Goal: Navigation & Orientation: Understand site structure

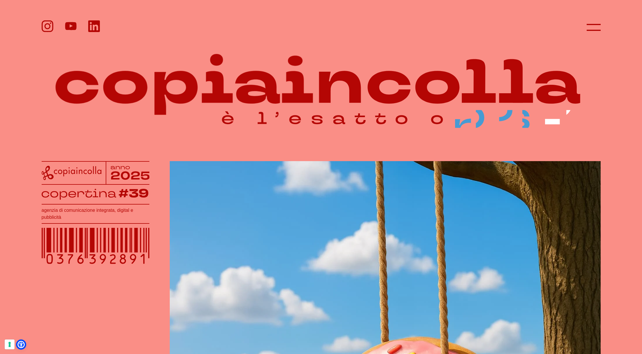
click at [598, 29] on icon at bounding box center [594, 27] width 14 height 14
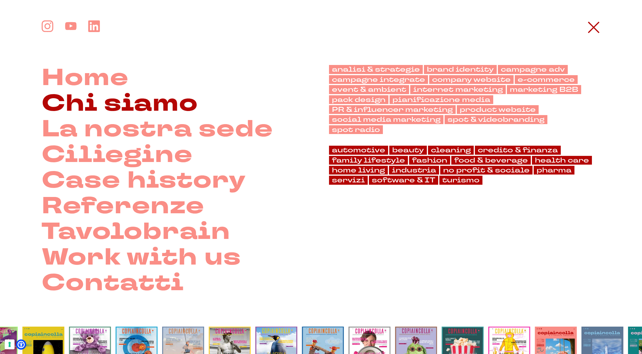
click at [183, 101] on link "Chi siamo" at bounding box center [120, 104] width 156 height 26
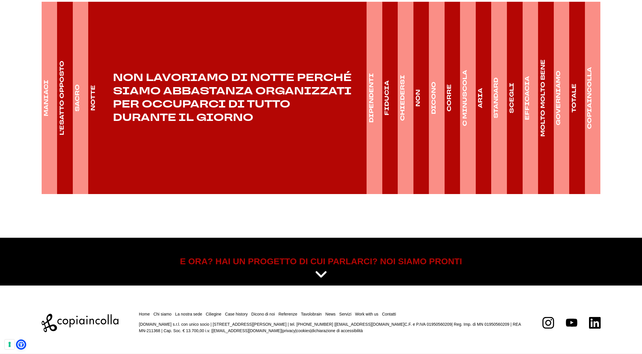
scroll to position [972, 0]
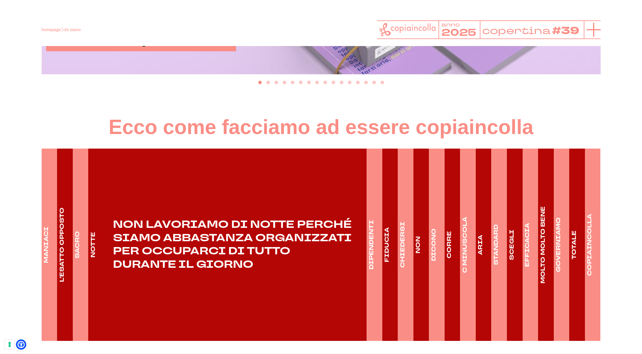
click at [598, 27] on icon at bounding box center [594, 30] width 14 height 14
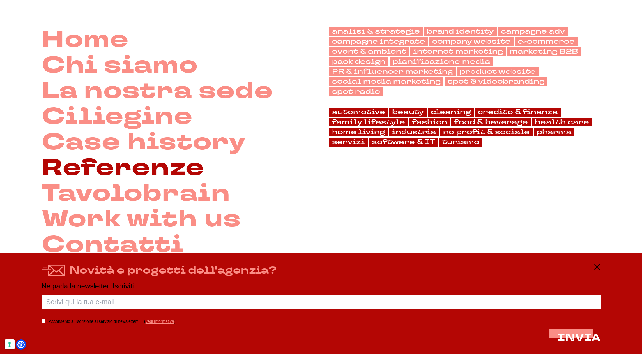
scroll to position [42, 0]
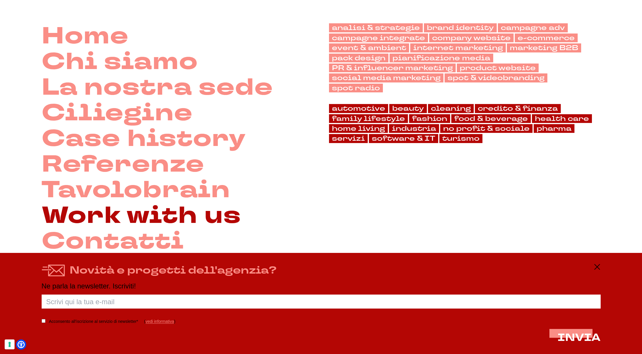
click at [151, 220] on link "Work with us" at bounding box center [142, 216] width 200 height 26
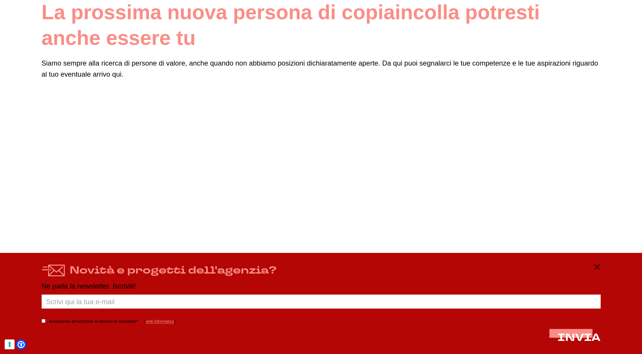
scroll to position [70, 0]
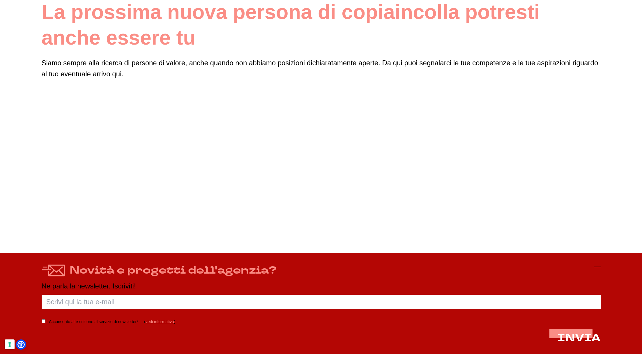
click at [594, 266] on icon at bounding box center [597, 266] width 7 height 7
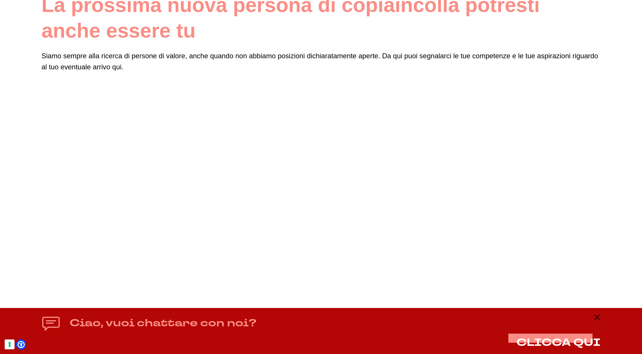
scroll to position [78, 0]
